Goal: Information Seeking & Learning: Learn about a topic

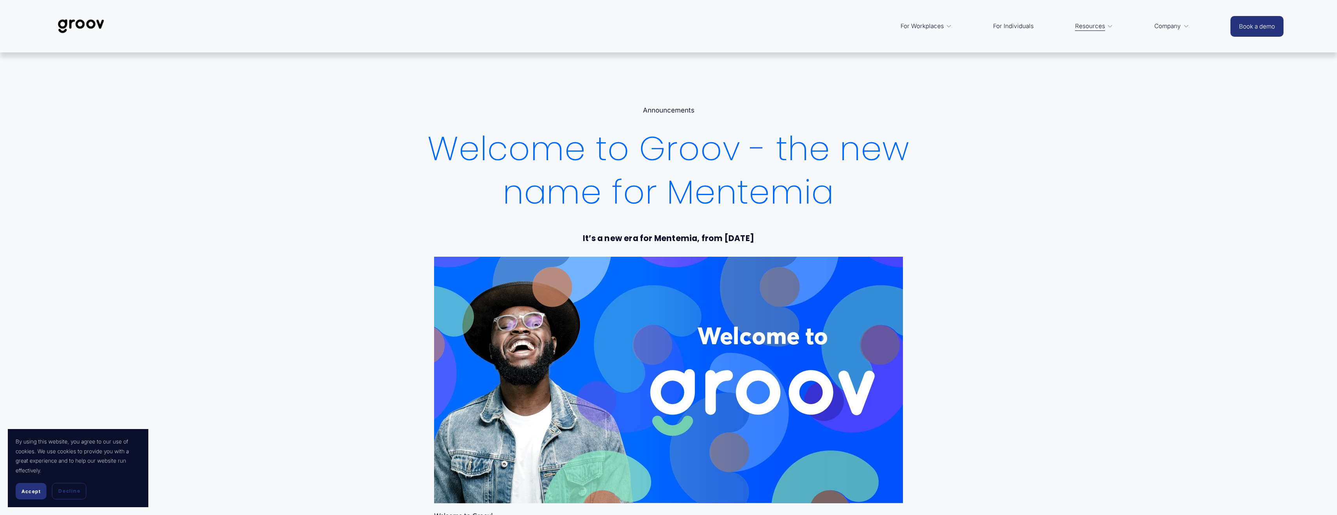
click at [0, 0] on span "Services" at bounding box center [0, 0] width 0 height 0
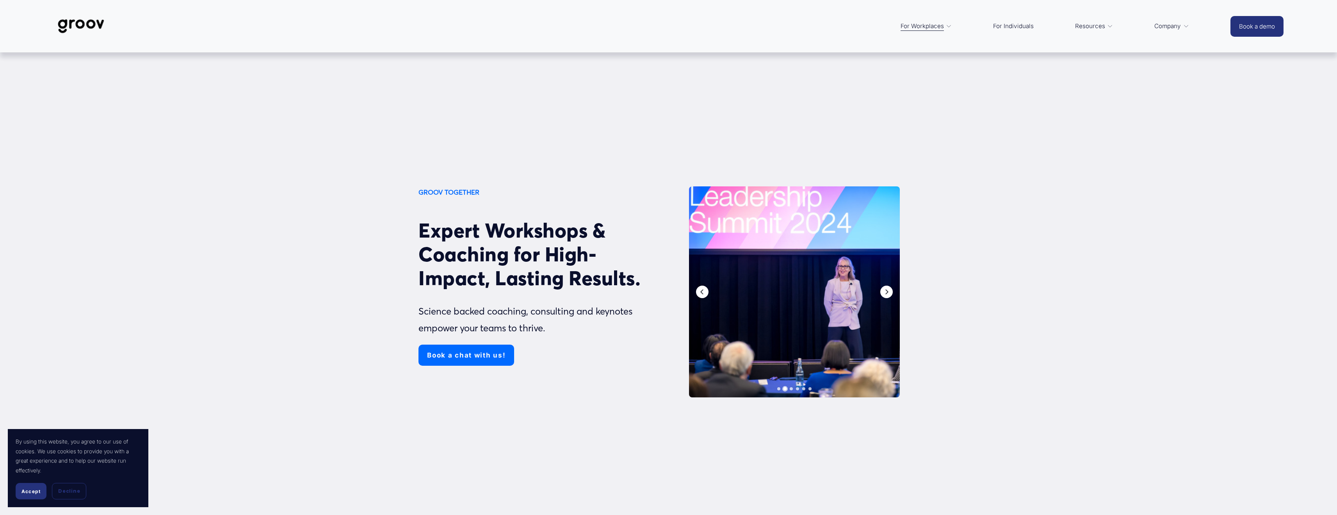
click at [1023, 28] on link "For Individuals" at bounding box center [1013, 26] width 48 height 19
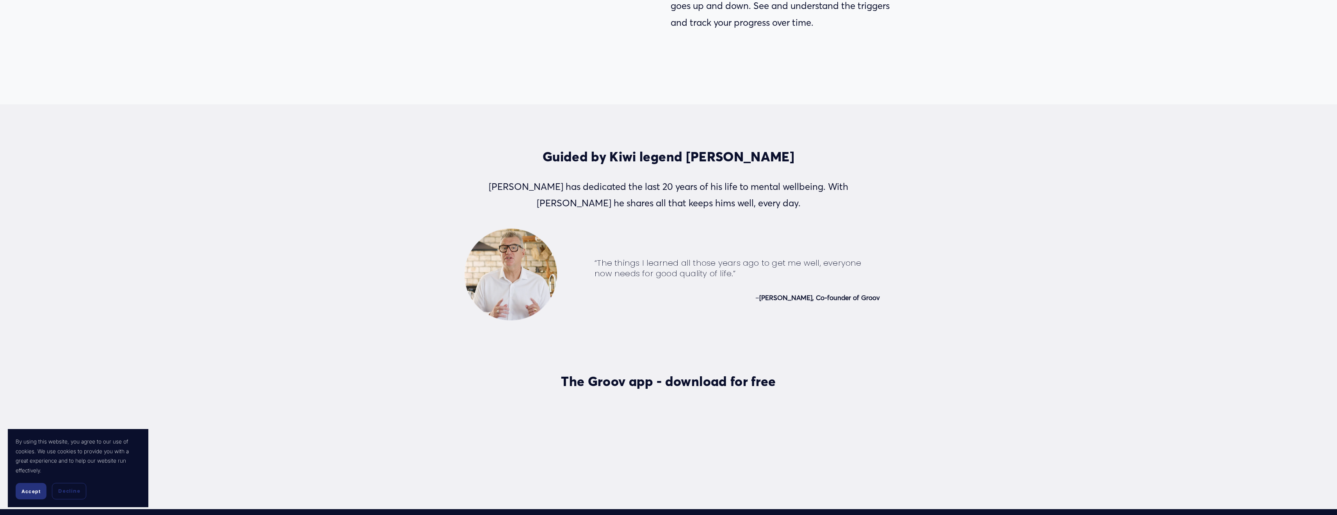
scroll to position [2326, 0]
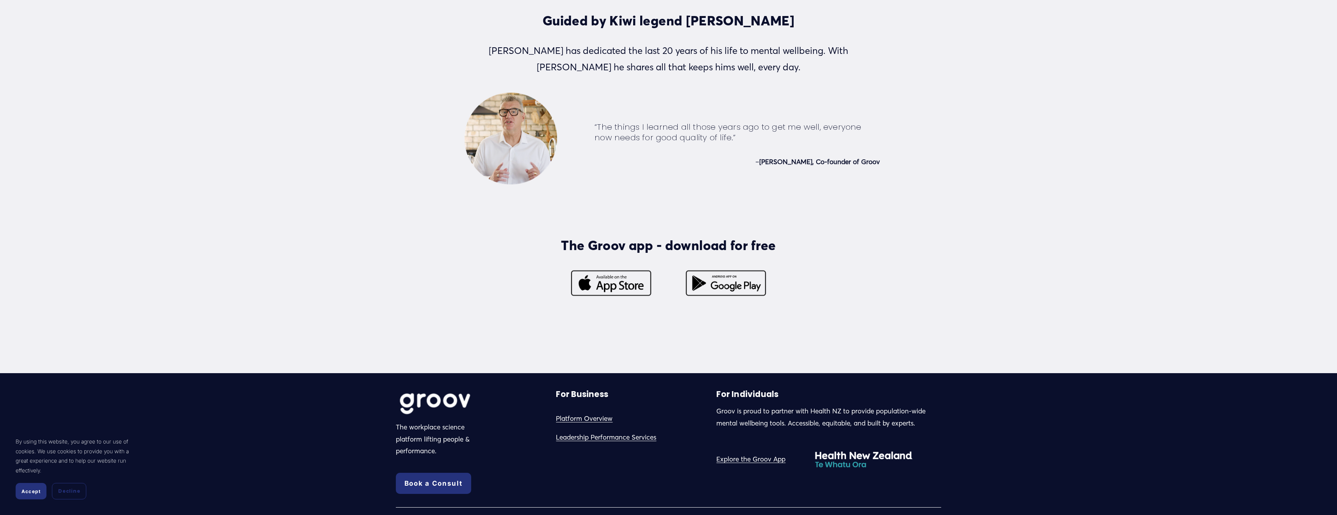
click at [602, 291] on div at bounding box center [611, 283] width 110 height 28
